Goal: Transaction & Acquisition: Purchase product/service

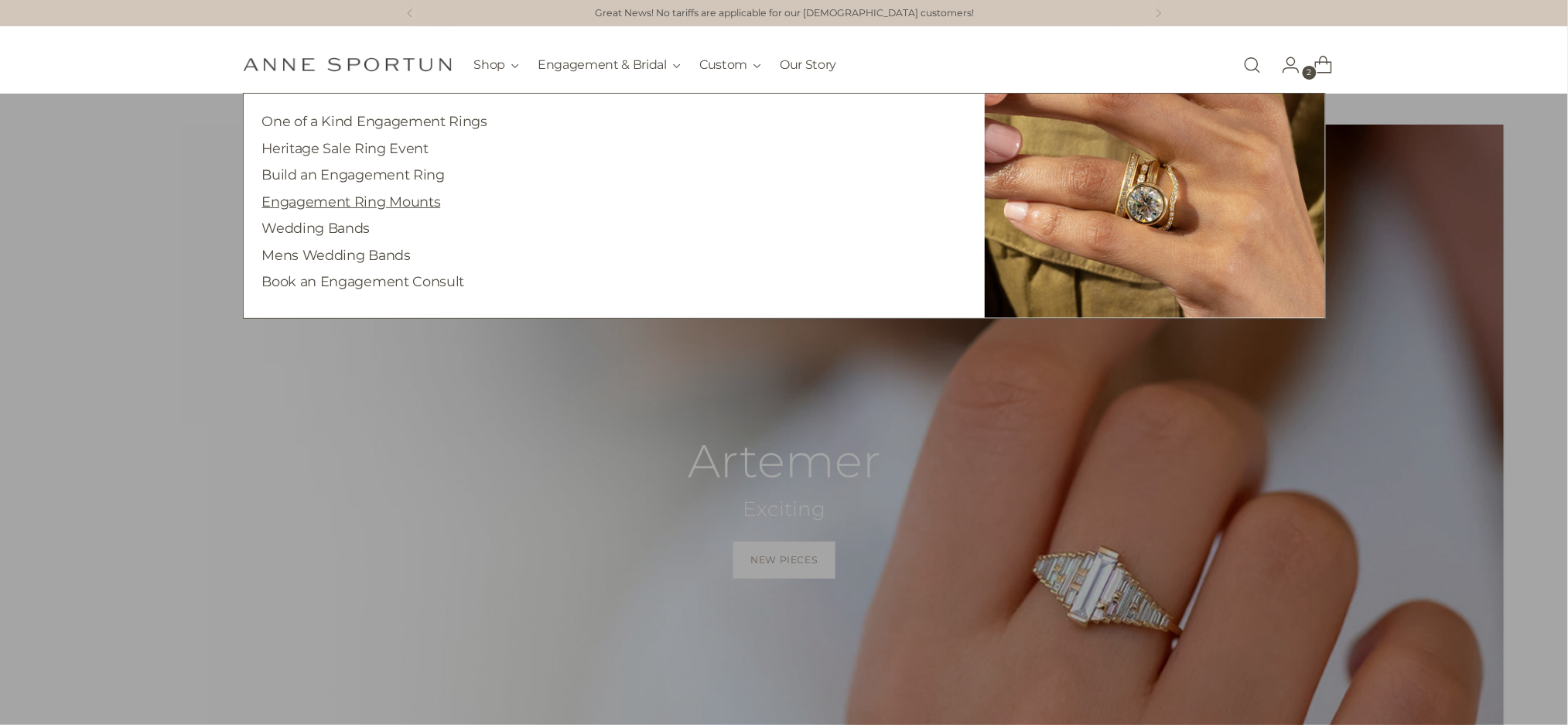
click at [428, 203] on link "Engagement Ring Mounts" at bounding box center [351, 202] width 179 height 17
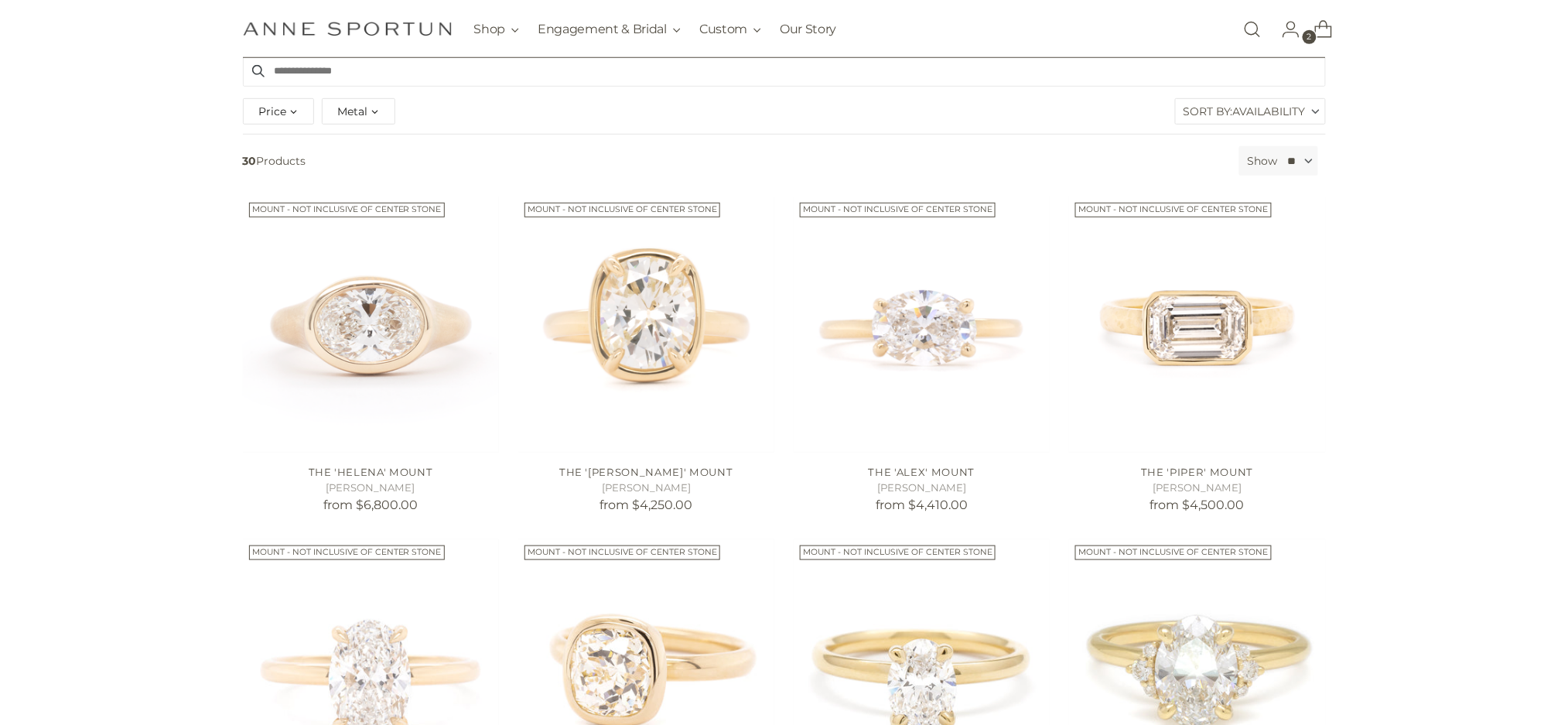
scroll to position [619, 0]
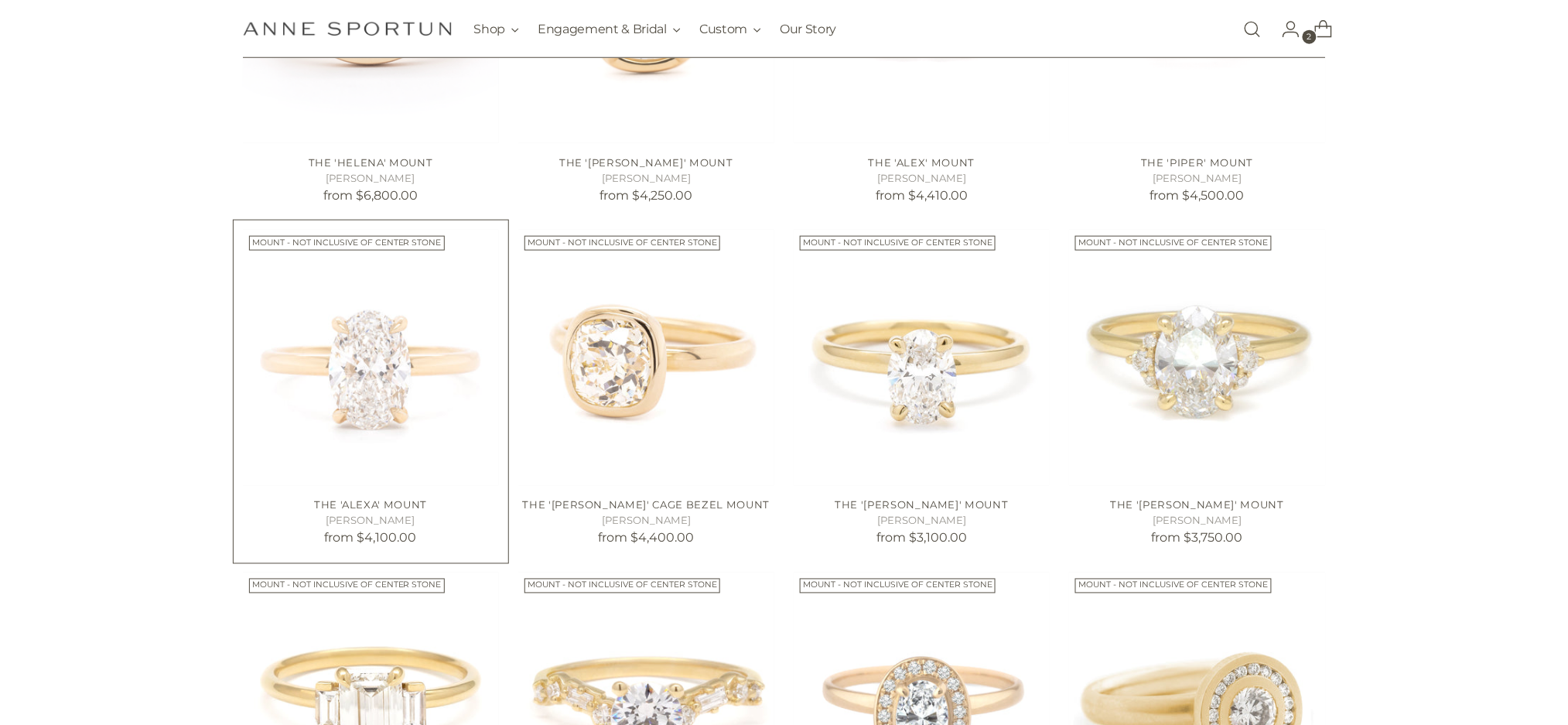
click at [0, 0] on img "The 'Alexa' Mount" at bounding box center [0, 0] width 0 height 0
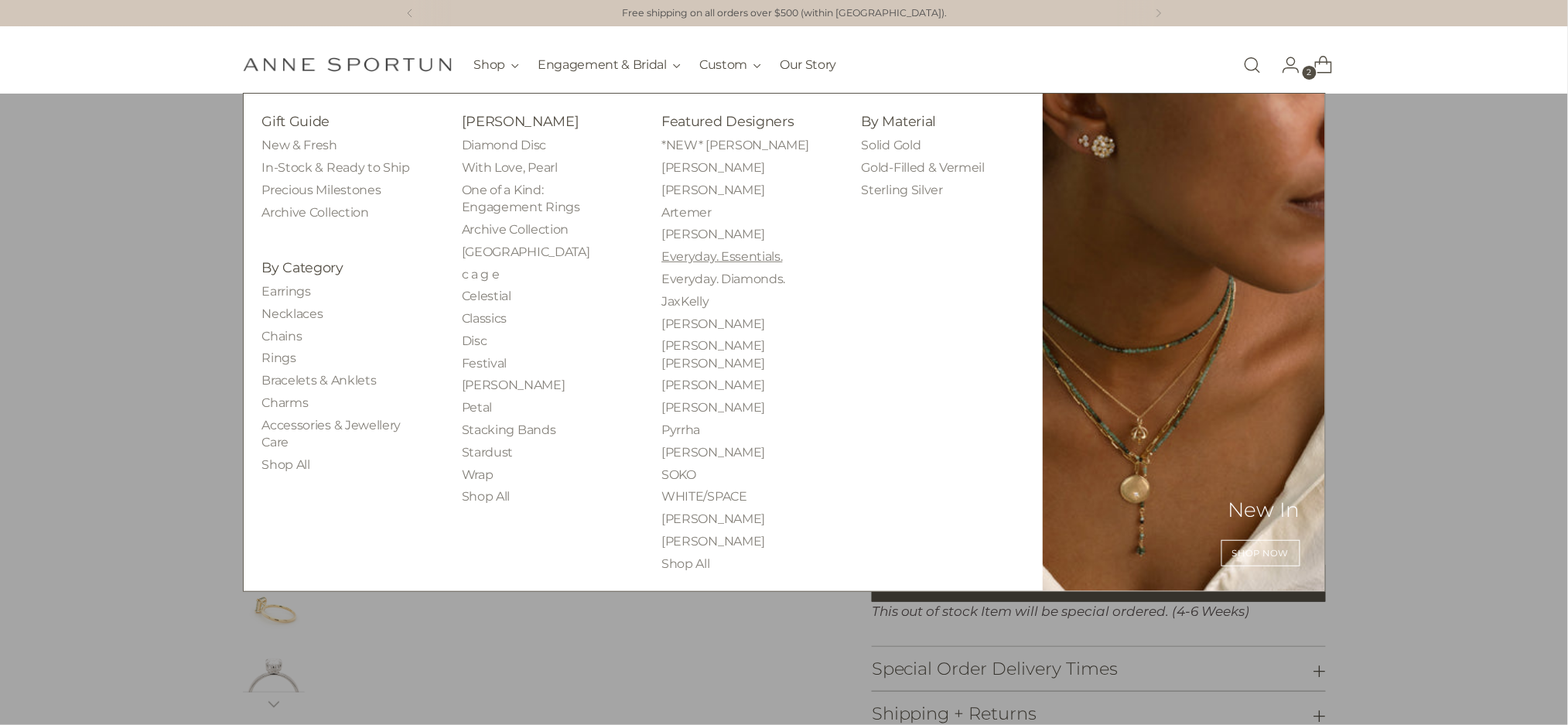
click at [686, 261] on link "Everyday. Essentials." at bounding box center [722, 257] width 120 height 15
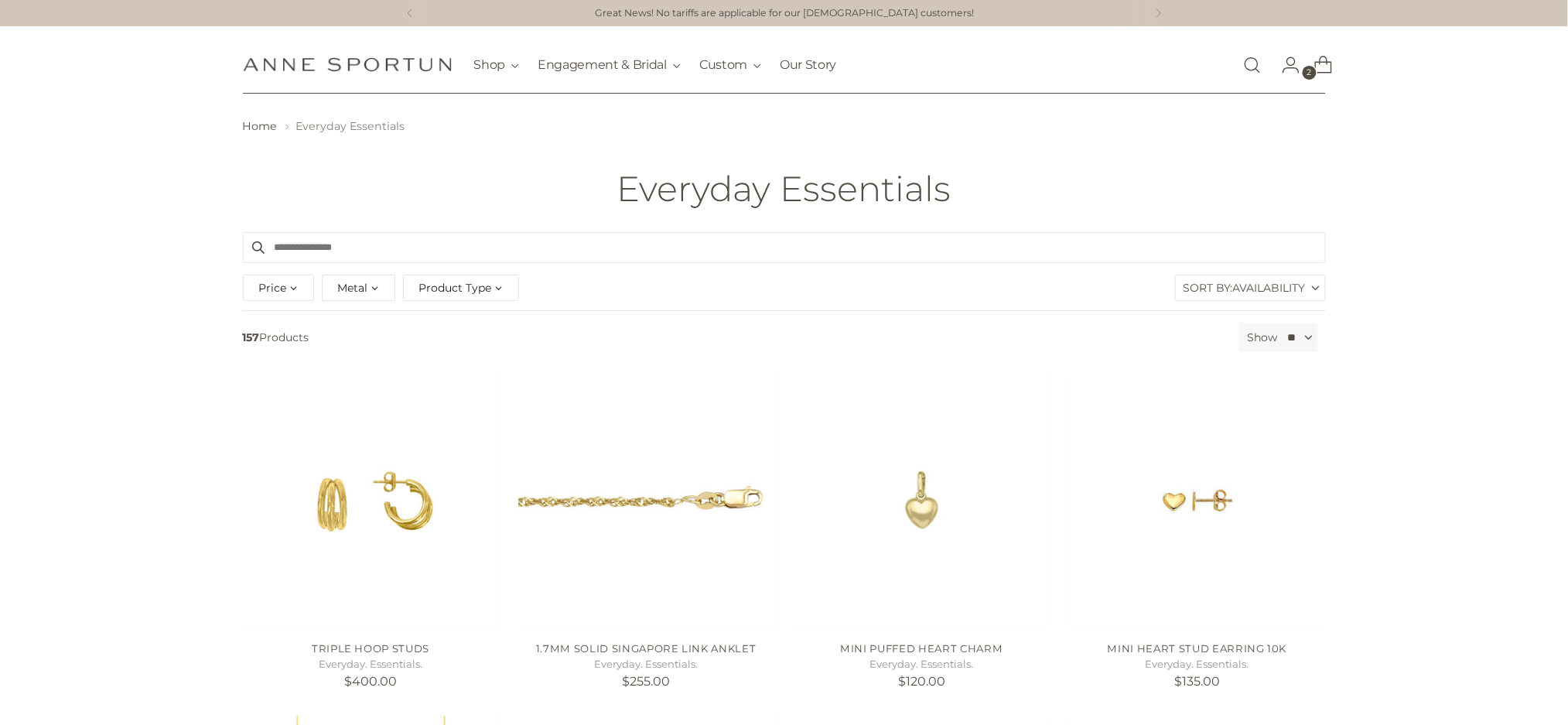
click at [449, 286] on span "Product Type" at bounding box center [455, 287] width 72 height 17
click at [456, 396] on span "Charm" at bounding box center [451, 395] width 37 height 13
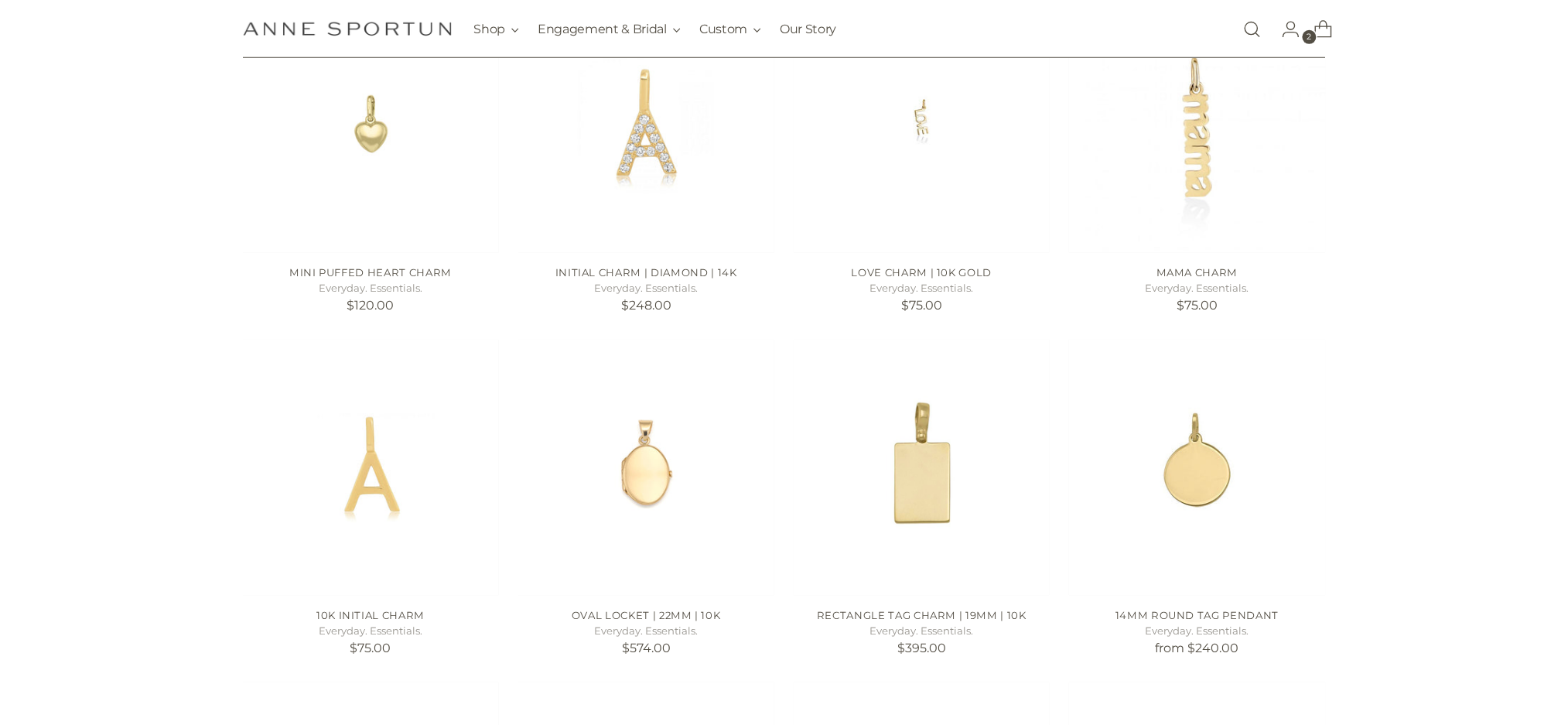
scroll to position [515, 0]
